Goal: Information Seeking & Learning: Learn about a topic

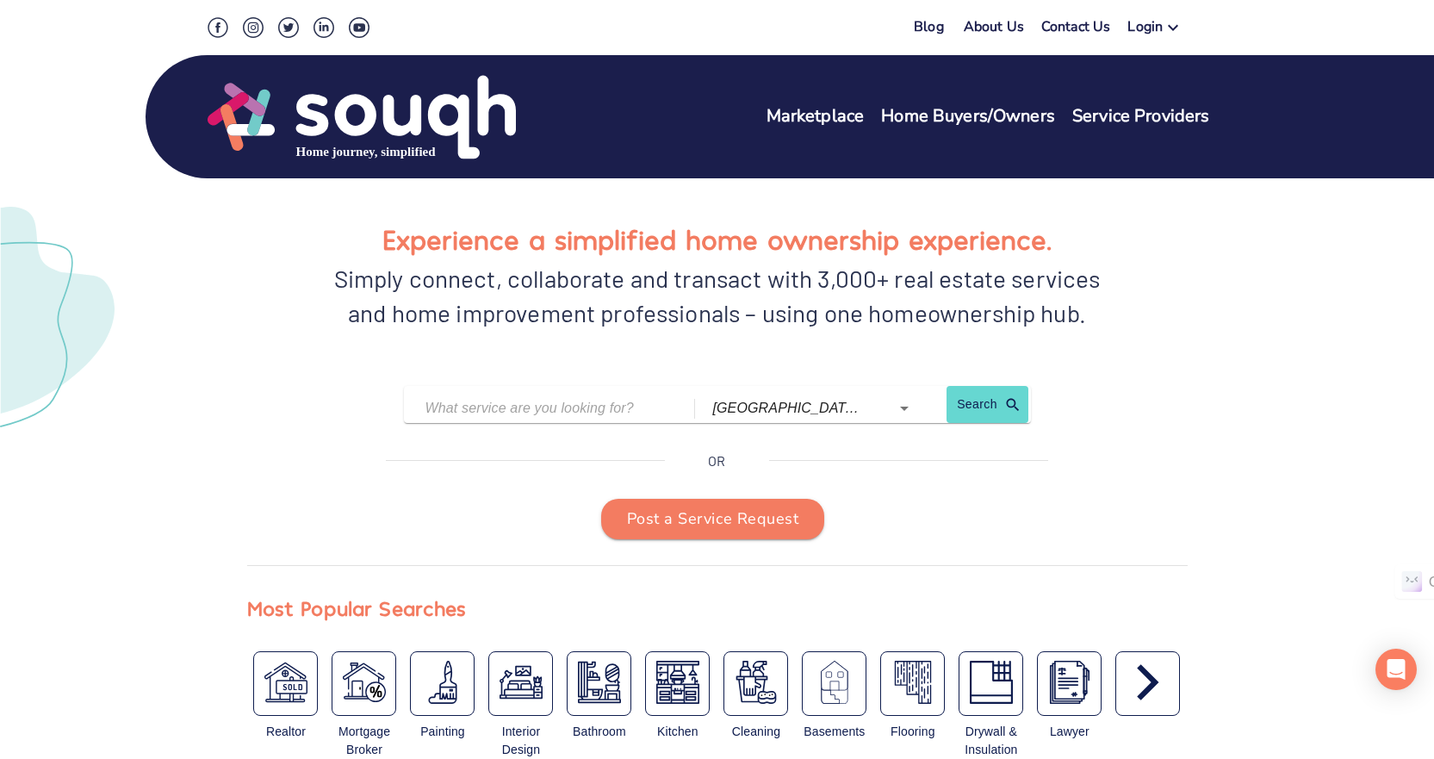
click at [1173, 28] on icon at bounding box center [1173, 27] width 21 height 21
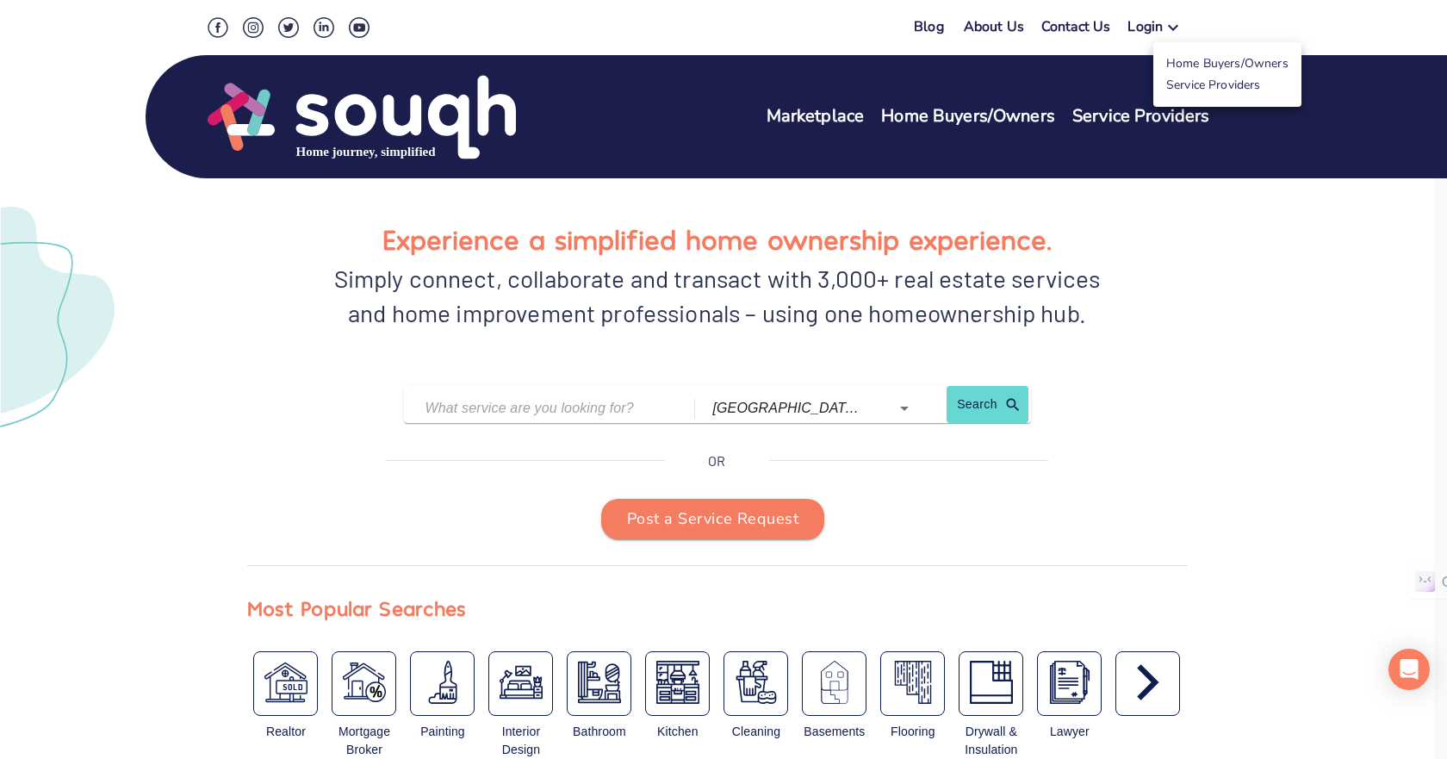
click at [1169, 308] on div at bounding box center [723, 379] width 1447 height 759
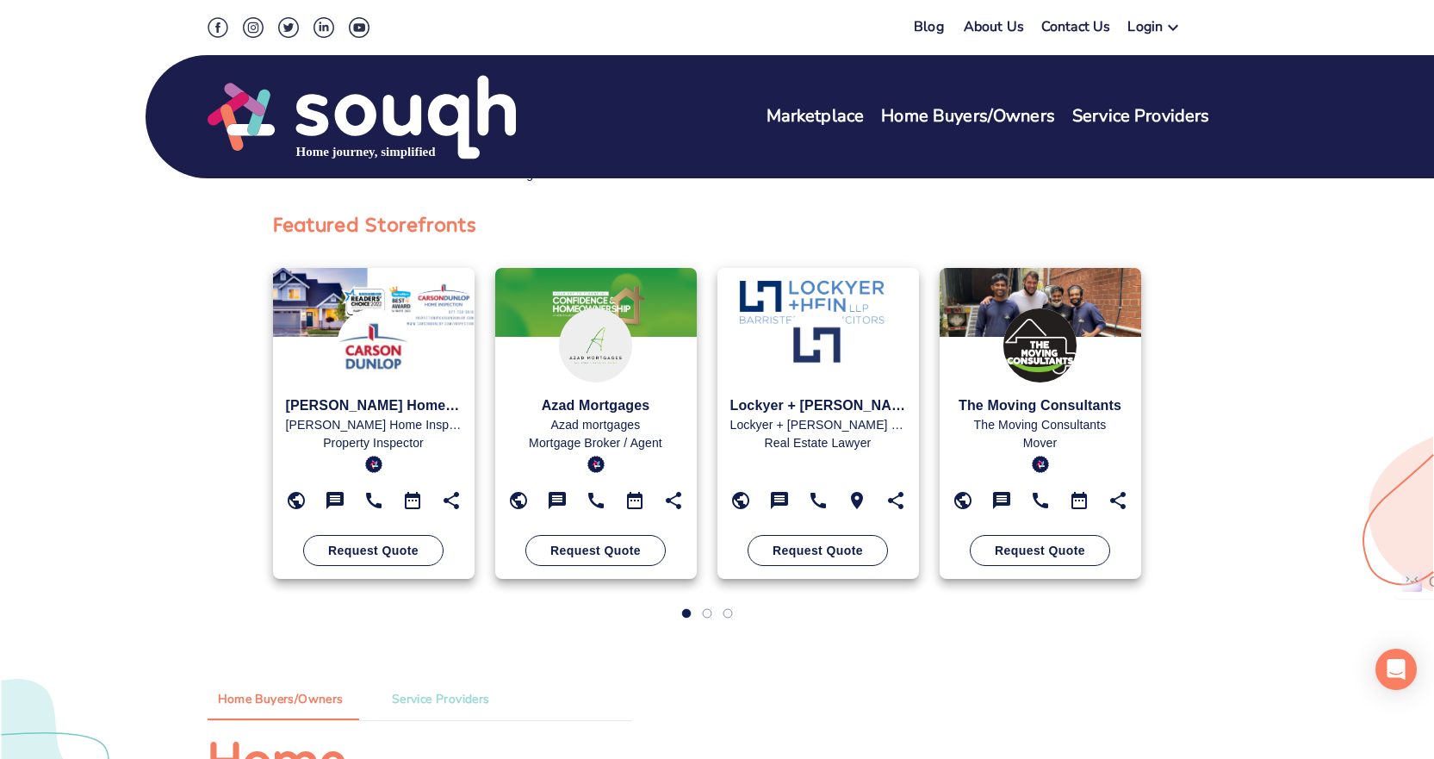
scroll to position [317, 0]
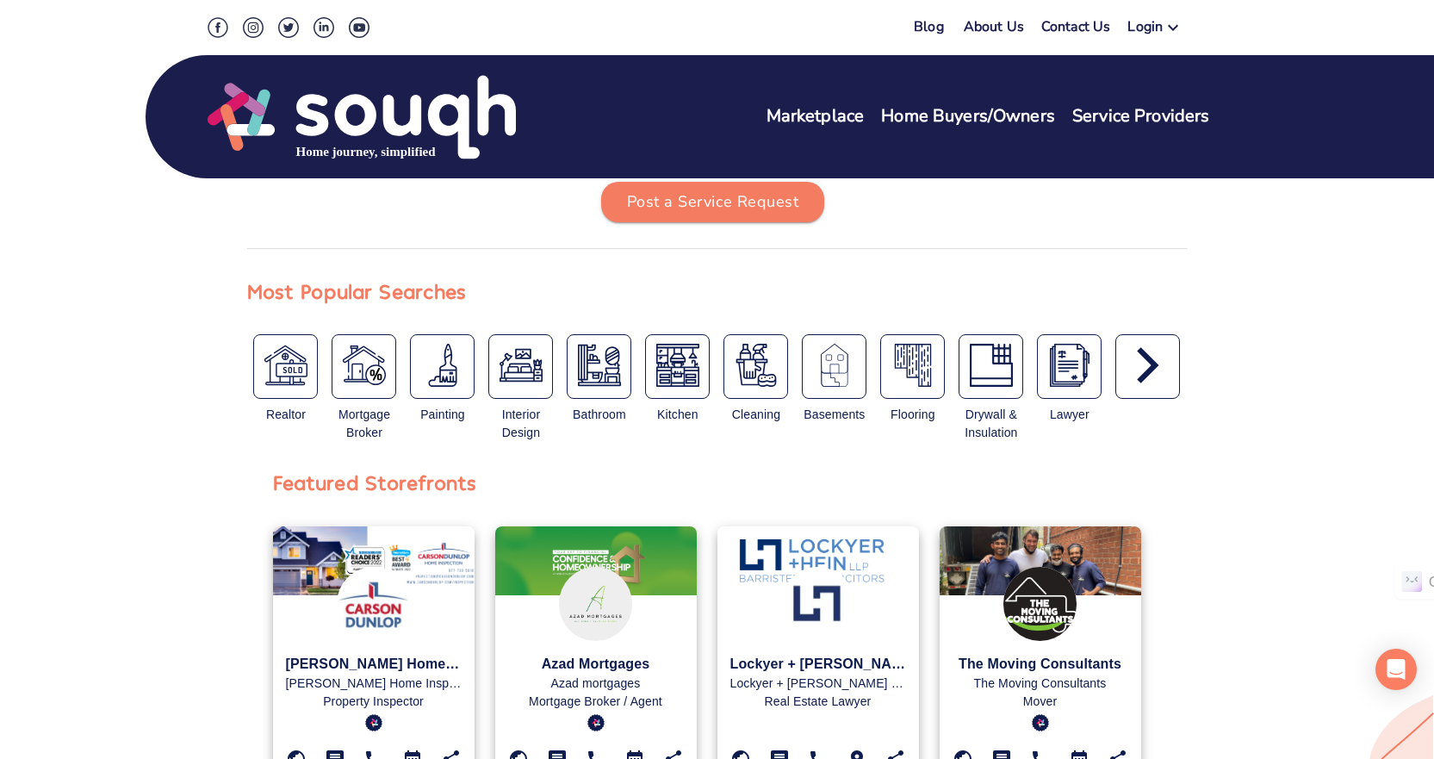
click at [513, 369] on img "button" at bounding box center [521, 365] width 43 height 43
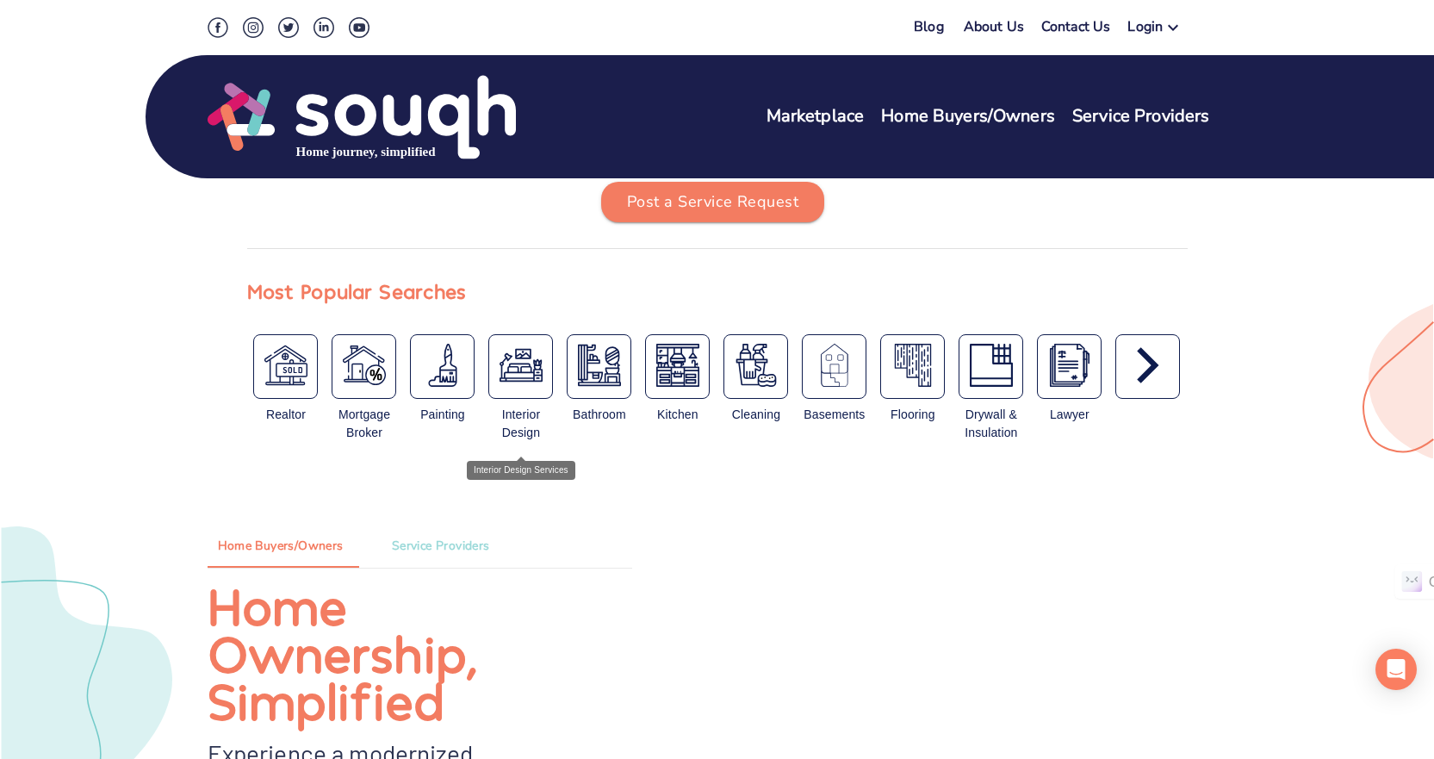
type input "Interior Design Services"
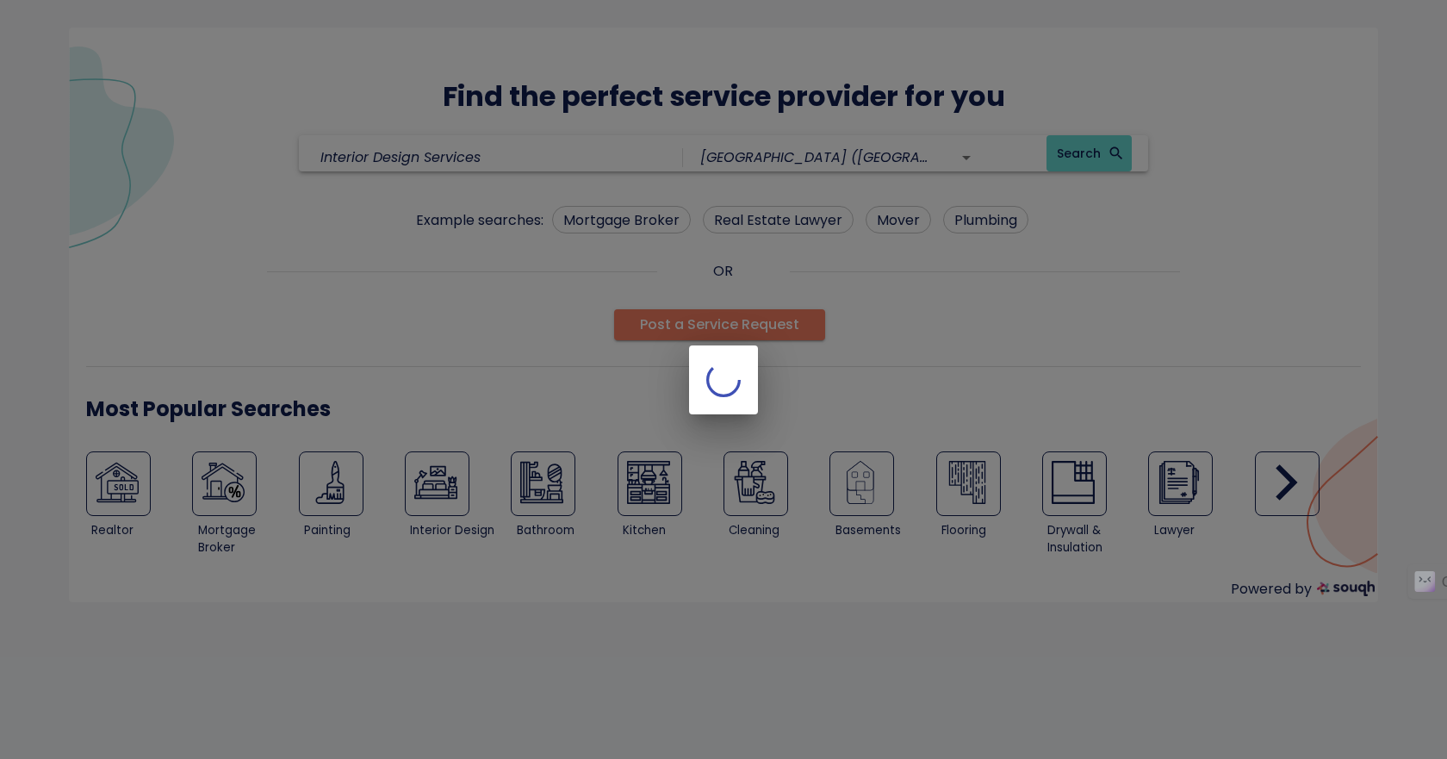
type input "[GEOGRAPHIC_DATA] ([GEOGRAPHIC_DATA])"
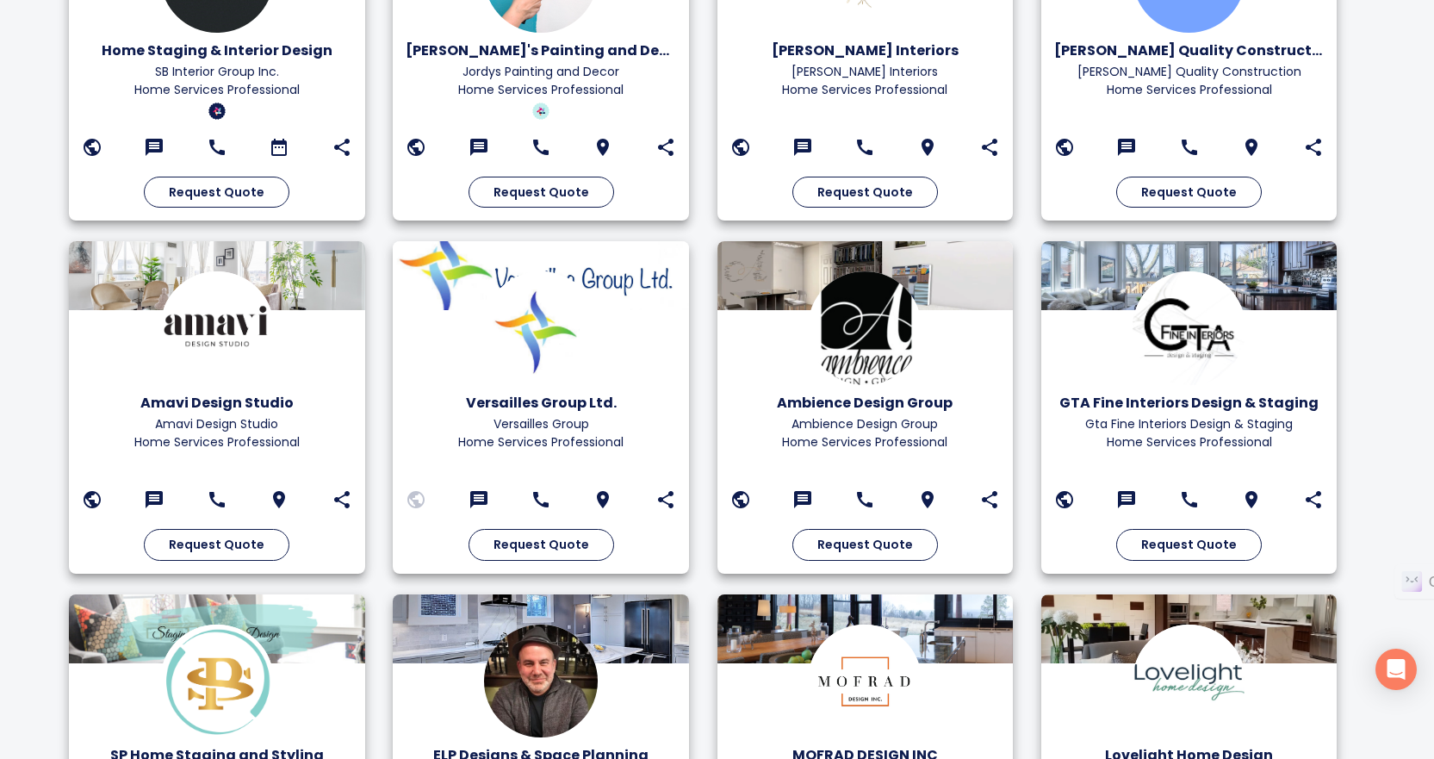
scroll to position [857, 0]
